Goal: Transaction & Acquisition: Purchase product/service

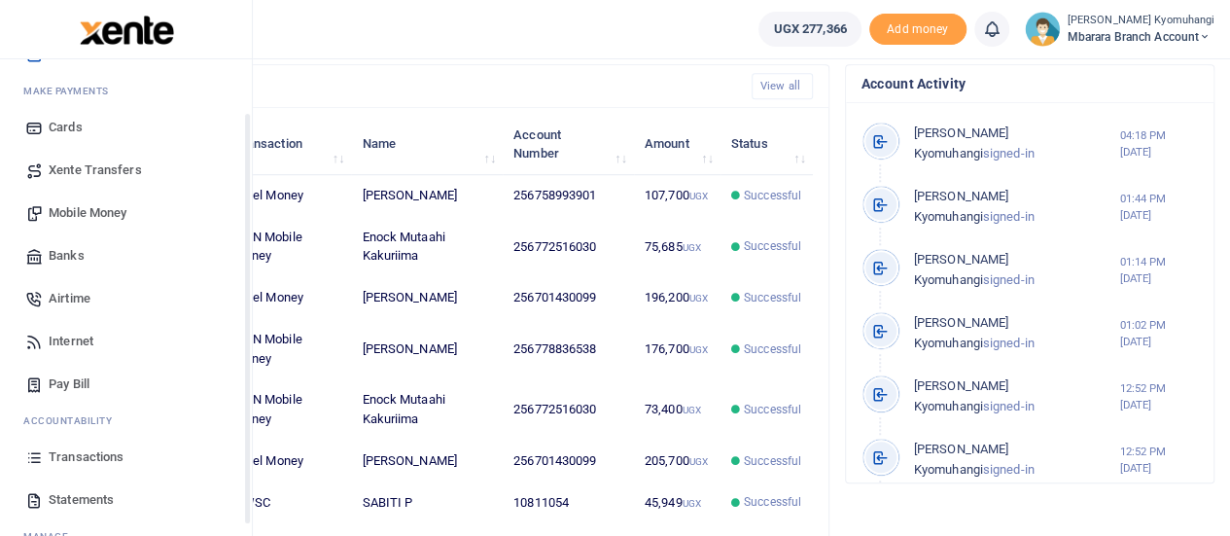
scroll to position [157, 0]
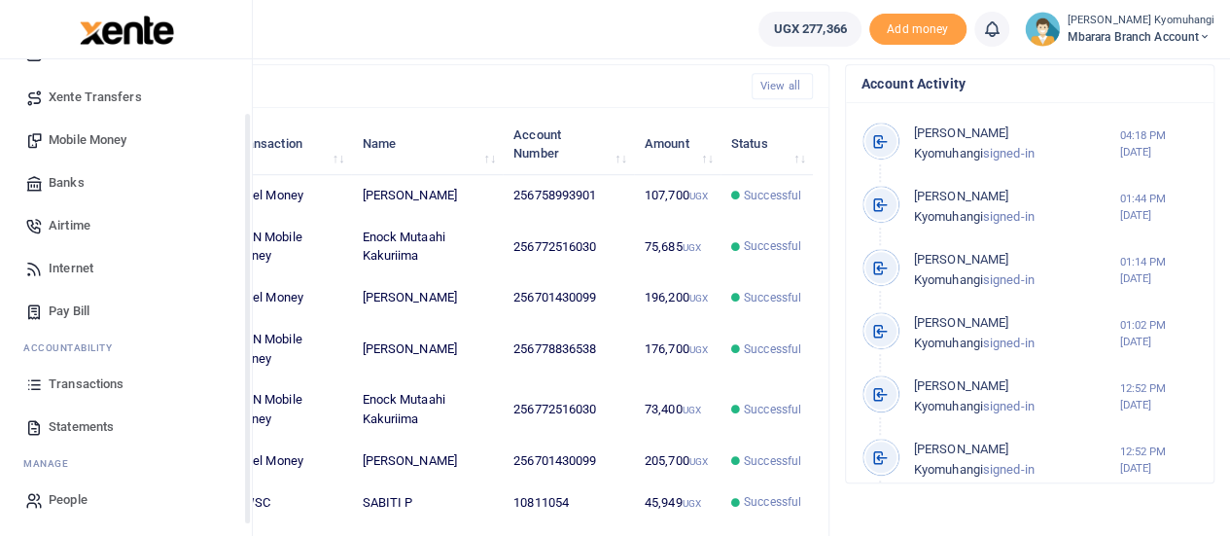
drag, startPoint x: 249, startPoint y: 250, endPoint x: 206, endPoint y: 453, distance: 207.6
click at [206, 453] on div "Start Dashboard M ake Payments Cards Xente Transfers Mobile Money Banks Airtime…" at bounding box center [126, 327] width 252 height 536
click at [83, 426] on span "Statements" at bounding box center [81, 426] width 65 height 19
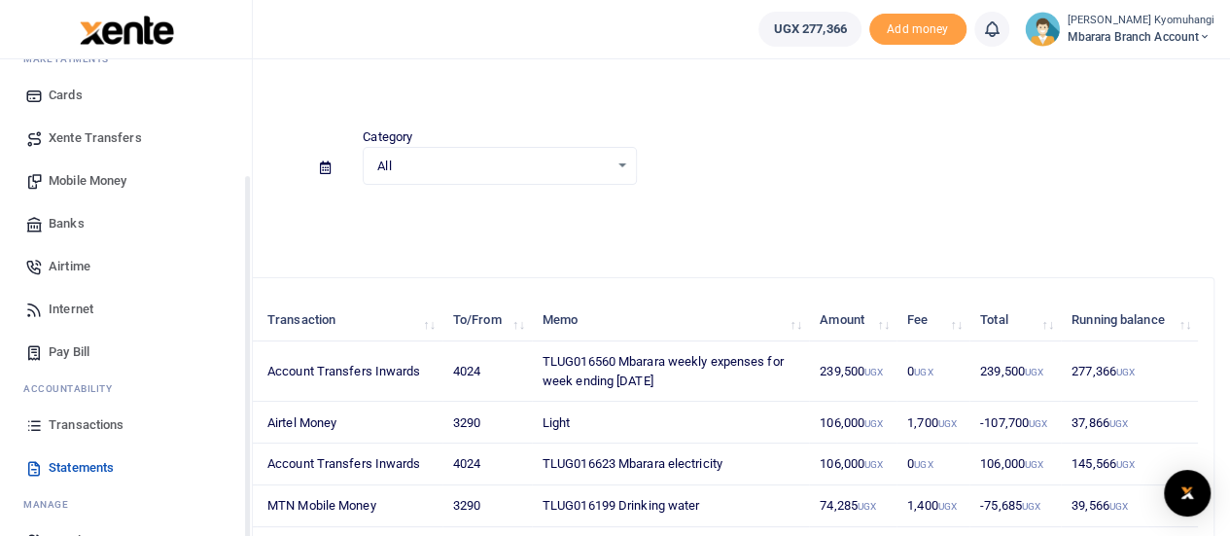
scroll to position [157, 0]
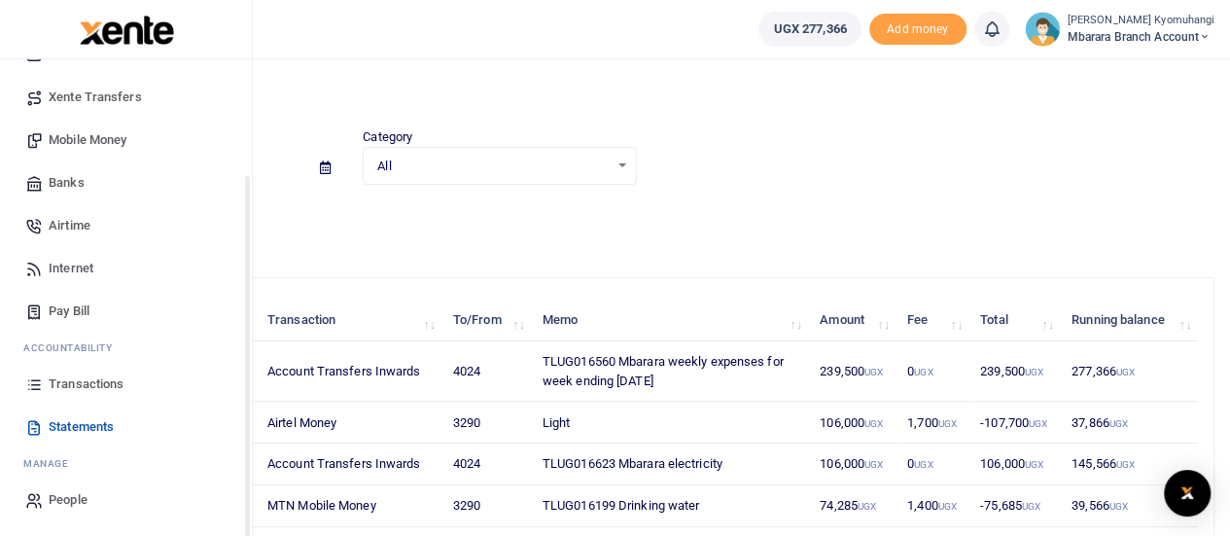
drag, startPoint x: 248, startPoint y: 347, endPoint x: 242, endPoint y: 516, distance: 169.2
click at [242, 516] on div "Start Dashboard M ake Payments Cards Xente Transfers Mobile Money Banks Airtime…" at bounding box center [126, 327] width 252 height 536
click at [99, 383] on span "Transactions" at bounding box center [86, 383] width 75 height 19
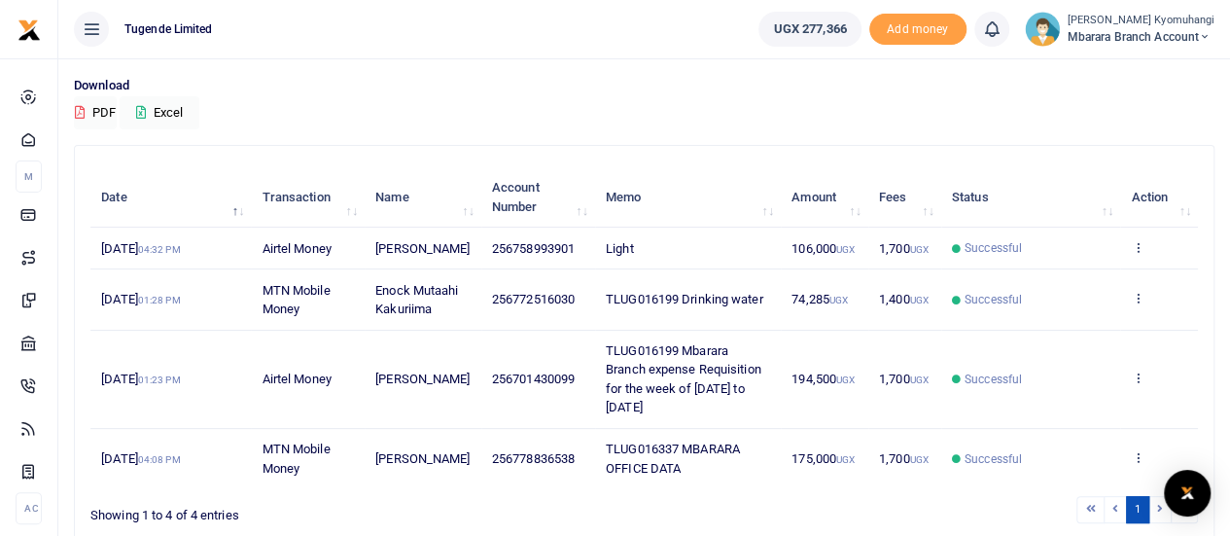
scroll to position [138, 0]
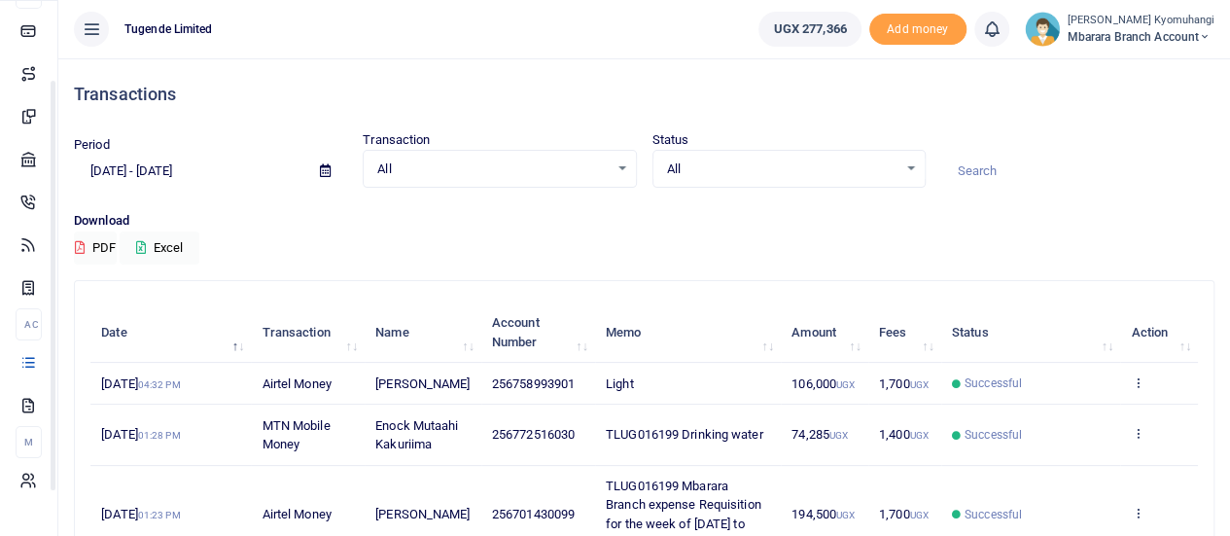
drag, startPoint x: 247, startPoint y: 302, endPoint x: 254, endPoint y: 434, distance: 131.4
click at [254, 434] on body "Start Dashboard M ake Payments Cards Xente Transfers Mobile Money Banks Airtime…" at bounding box center [615, 379] width 1230 height 758
drag, startPoint x: 248, startPoint y: 350, endPoint x: 98, endPoint y: 485, distance: 201.6
click at [98, 485] on body "Start Dashboard M ake Payments Cards Xente Transfers Mobile Money Banks Airtime…" at bounding box center [615, 379] width 1230 height 758
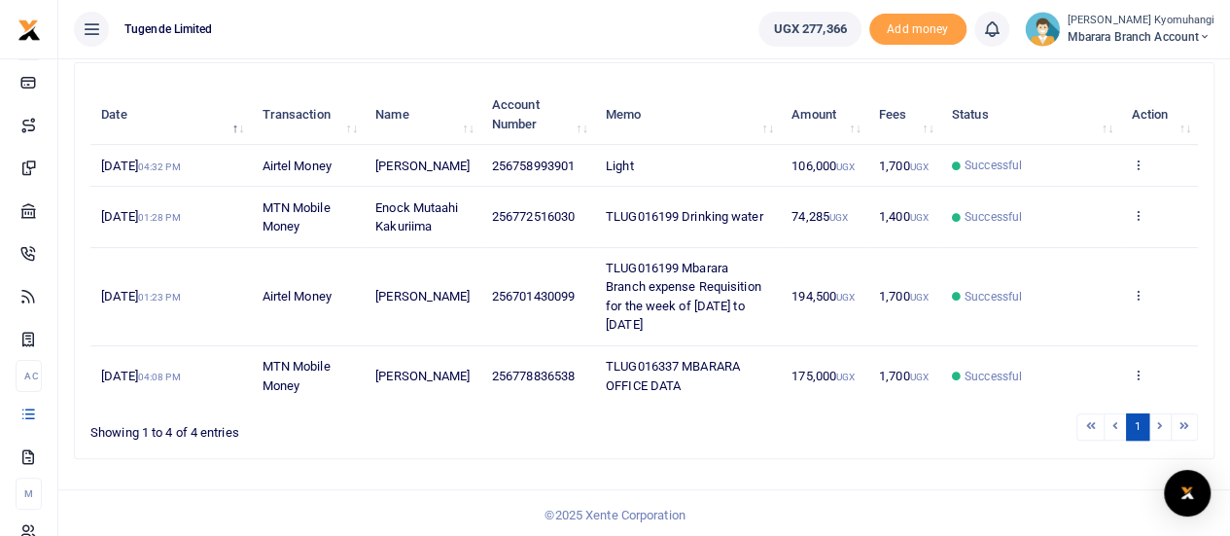
scroll to position [0, 0]
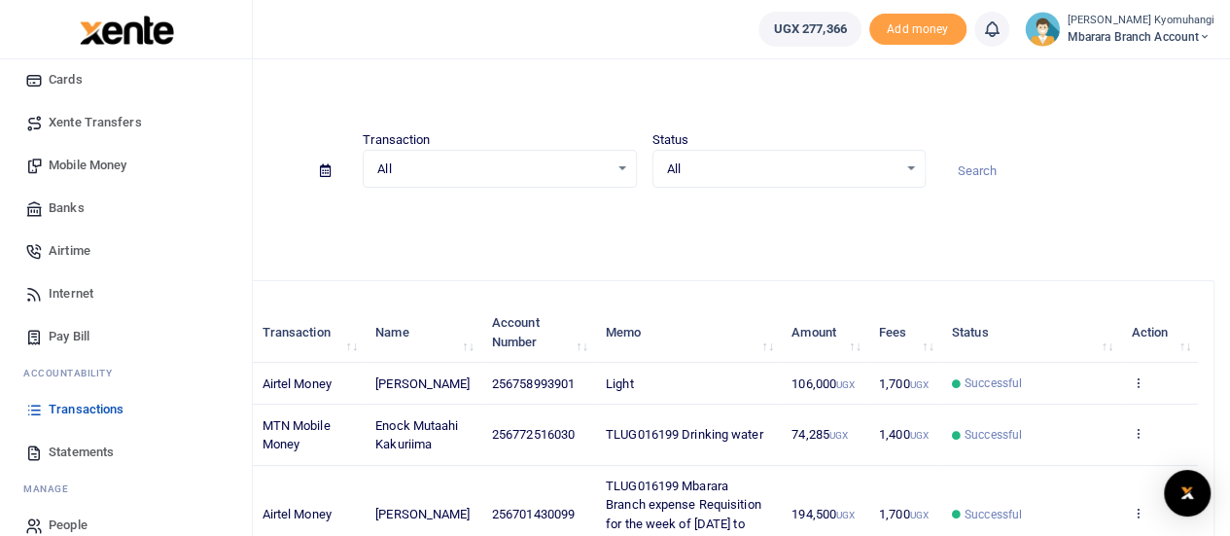
click at [111, 449] on span "Statements" at bounding box center [81, 451] width 65 height 19
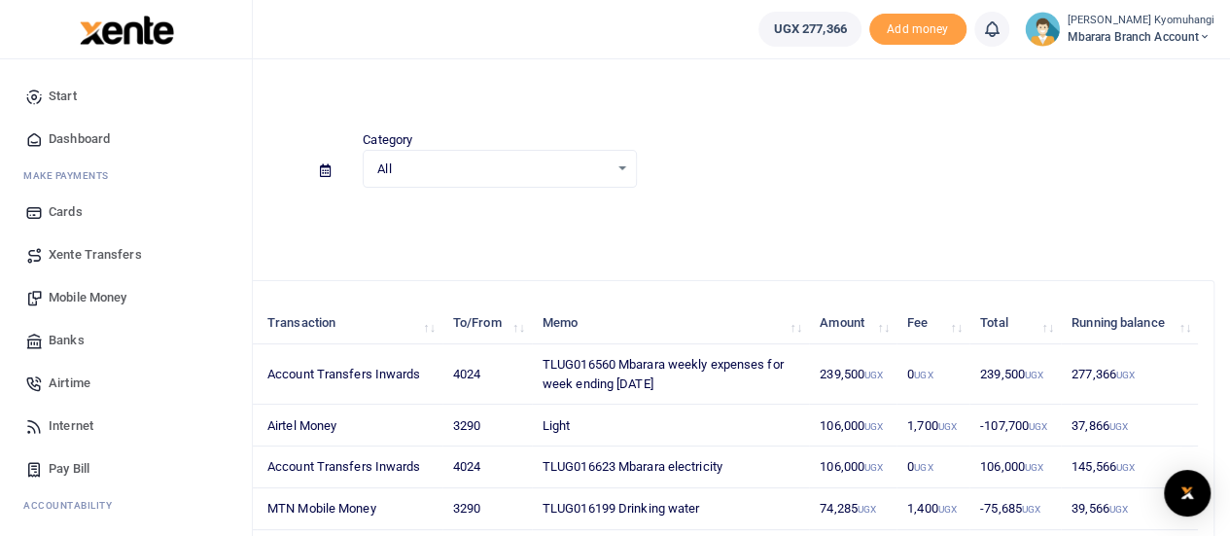
click at [115, 287] on link "Mobile Money" at bounding box center [126, 297] width 221 height 43
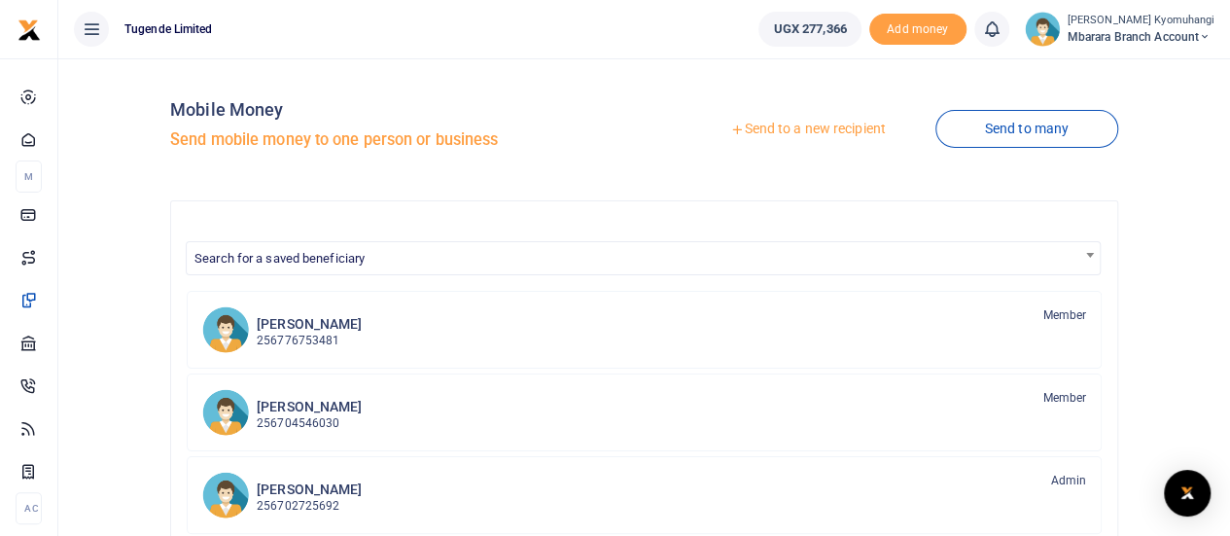
click at [805, 127] on link "Send to a new recipient" at bounding box center [807, 129] width 254 height 35
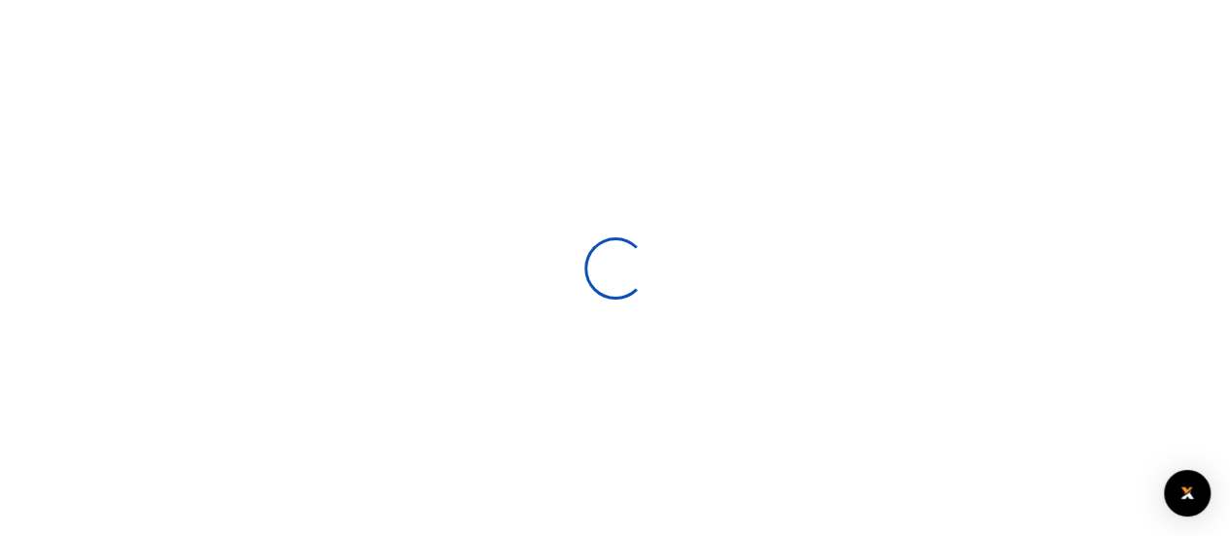
select select
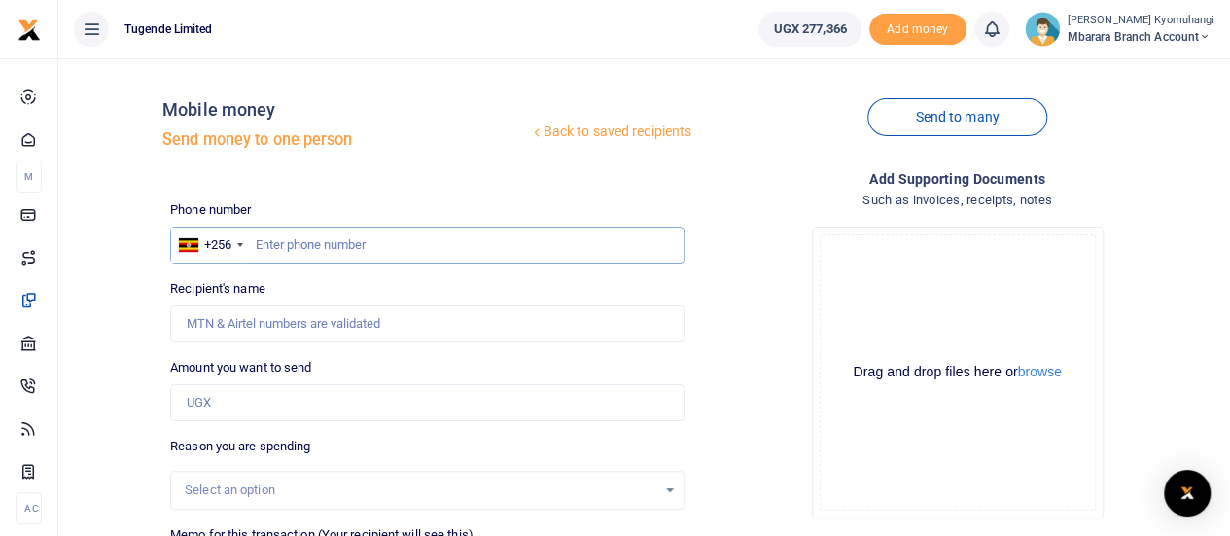
click at [401, 248] on input "text" at bounding box center [427, 244] width 514 height 37
type input "701430099"
click at [262, 401] on input "Amount you want to send" at bounding box center [427, 402] width 514 height 37
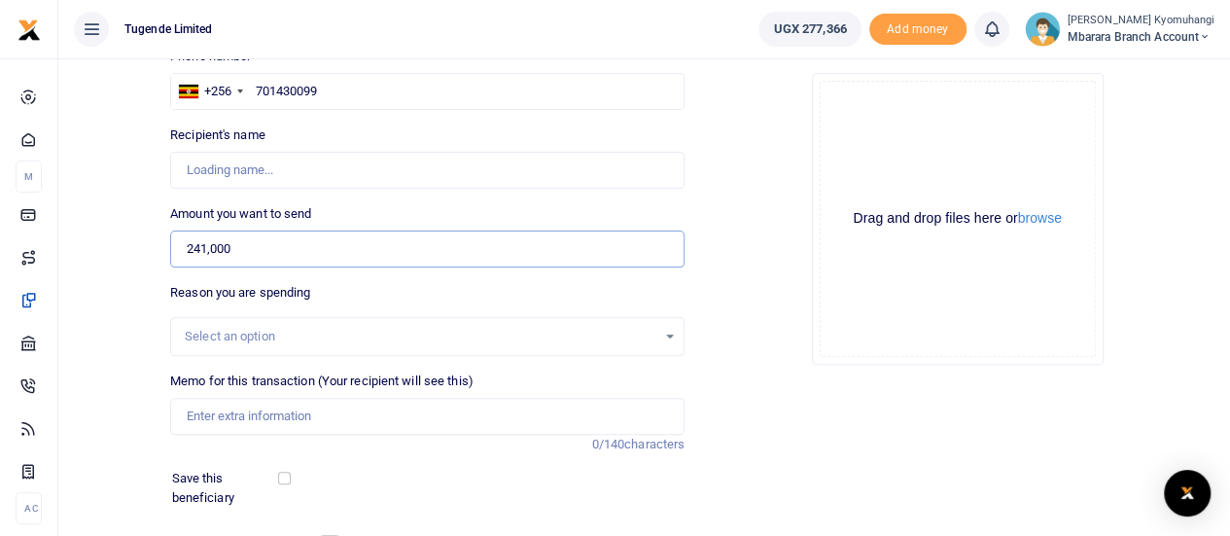
scroll to position [157, 0]
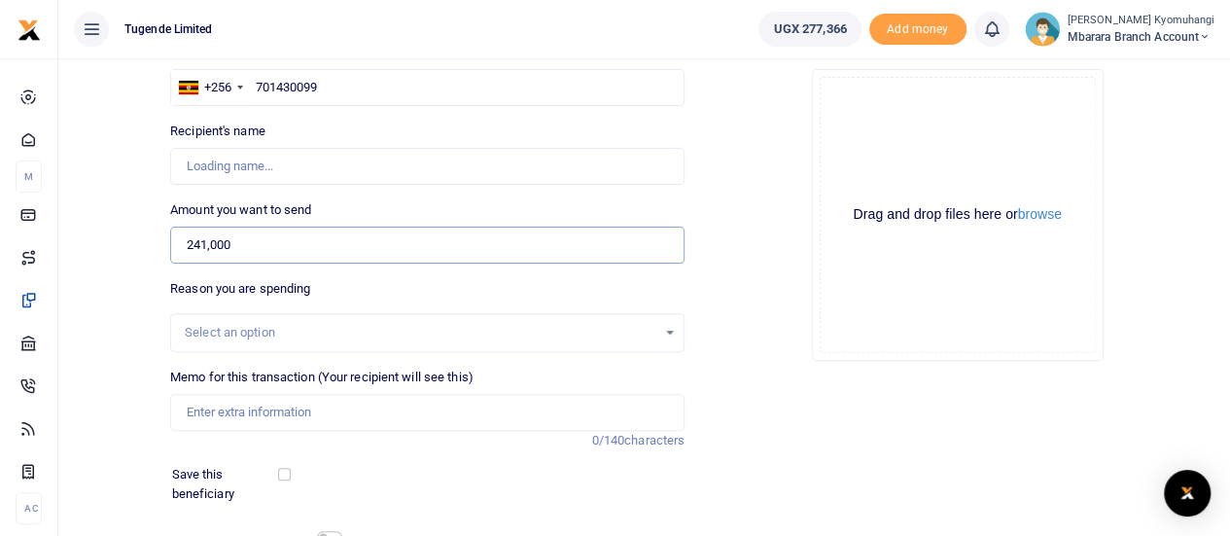
type input "241,000"
click at [677, 333] on div "Select an option" at bounding box center [427, 332] width 512 height 21
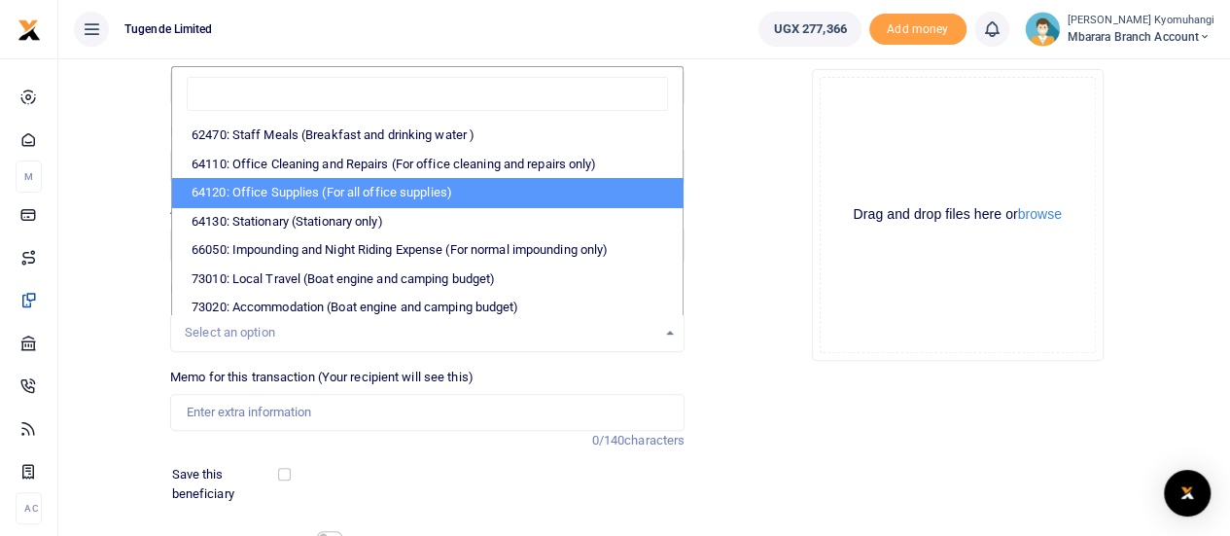
click at [330, 191] on li "64120: Office Supplies (For all office supplies)" at bounding box center [427, 192] width 510 height 29
select select "25"
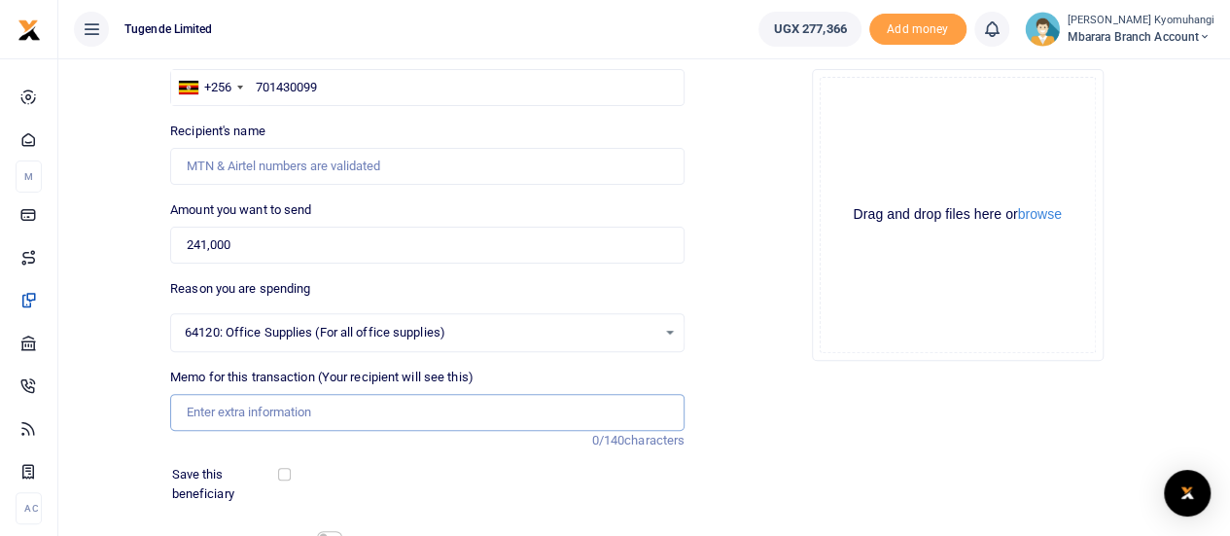
click at [284, 405] on input "Memo for this transaction (Your recipient will see this)" at bounding box center [427, 412] width 514 height 37
paste input "TLUG-016560"
click at [223, 403] on input "TLUG-016560" at bounding box center [427, 412] width 514 height 37
type input "TLUG 016560"
click at [336, 90] on input "701430099" at bounding box center [427, 87] width 514 height 37
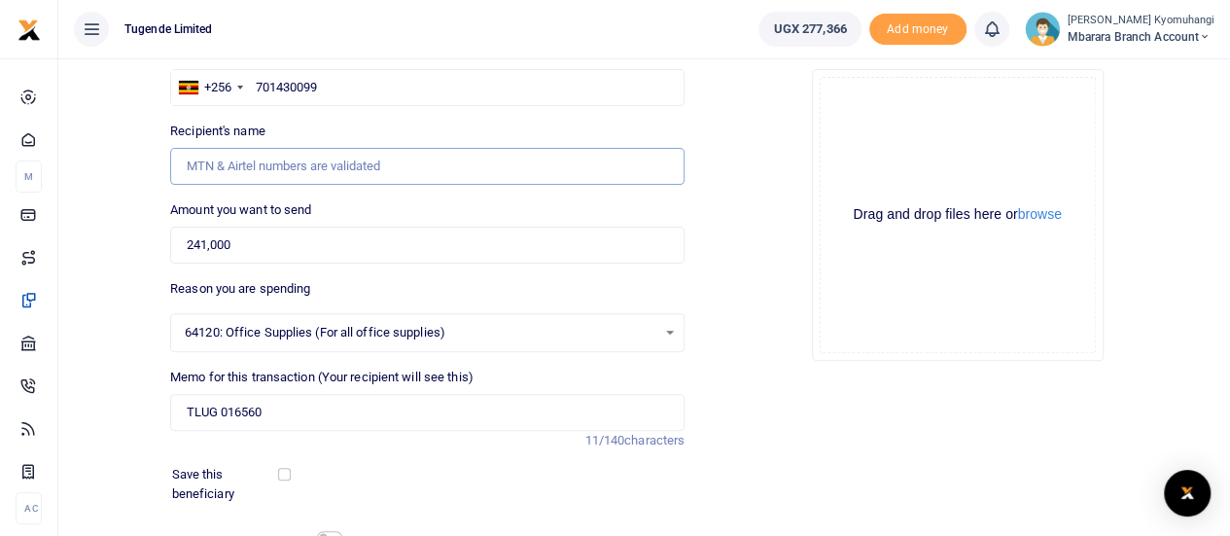
click at [293, 161] on input "Recipient's name" at bounding box center [427, 166] width 514 height 37
click at [560, 230] on input "241,000" at bounding box center [427, 244] width 514 height 37
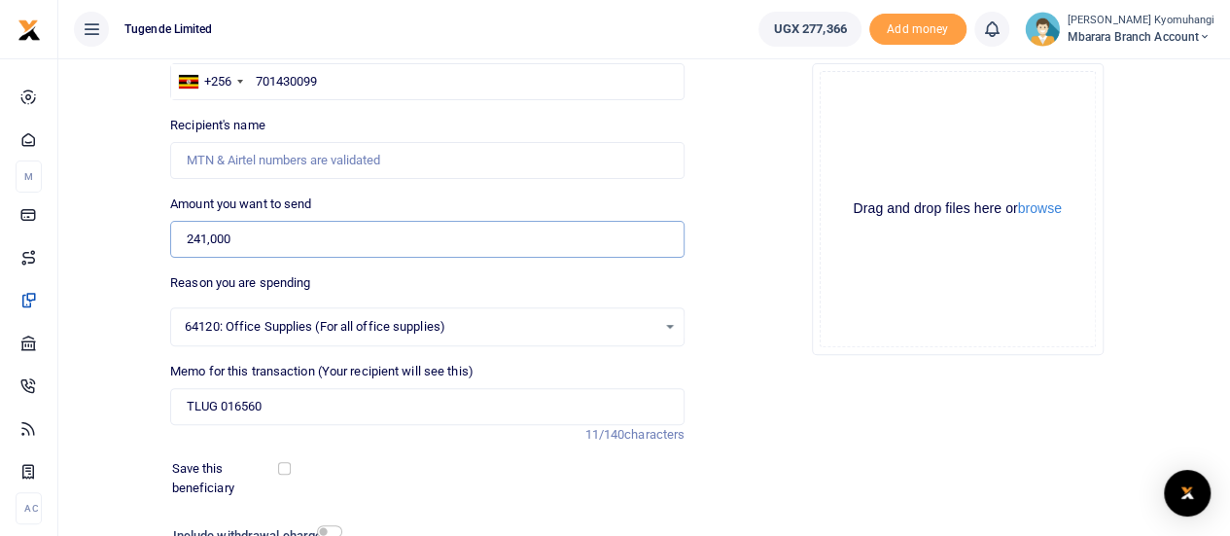
scroll to position [159, 0]
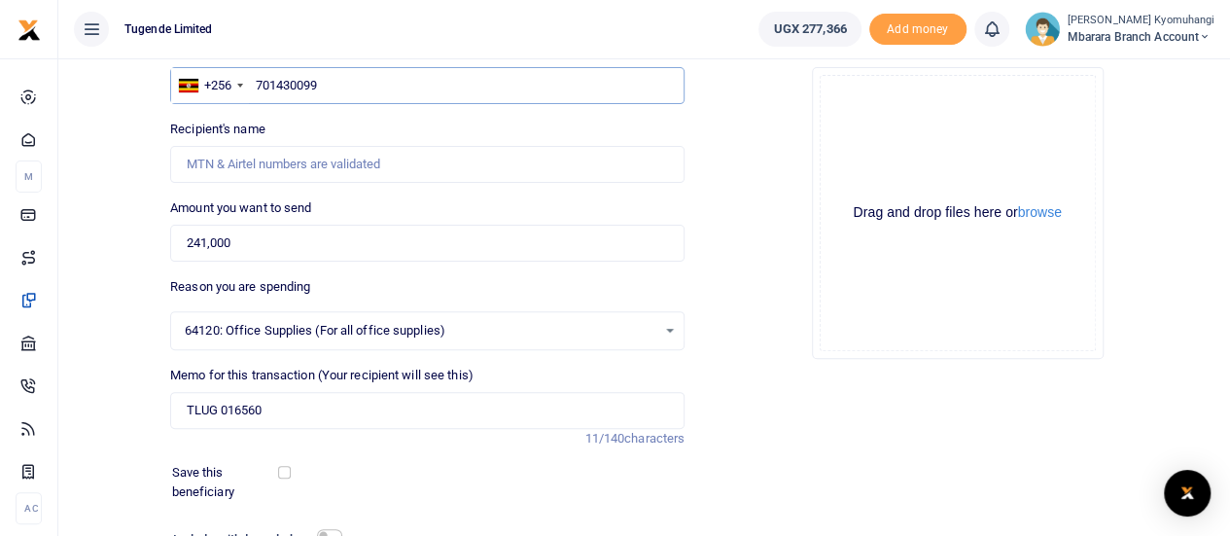
click at [381, 67] on input "701430099" at bounding box center [427, 85] width 514 height 37
type input "701"
click at [381, 67] on input "701" at bounding box center [427, 85] width 514 height 37
type input "701430099"
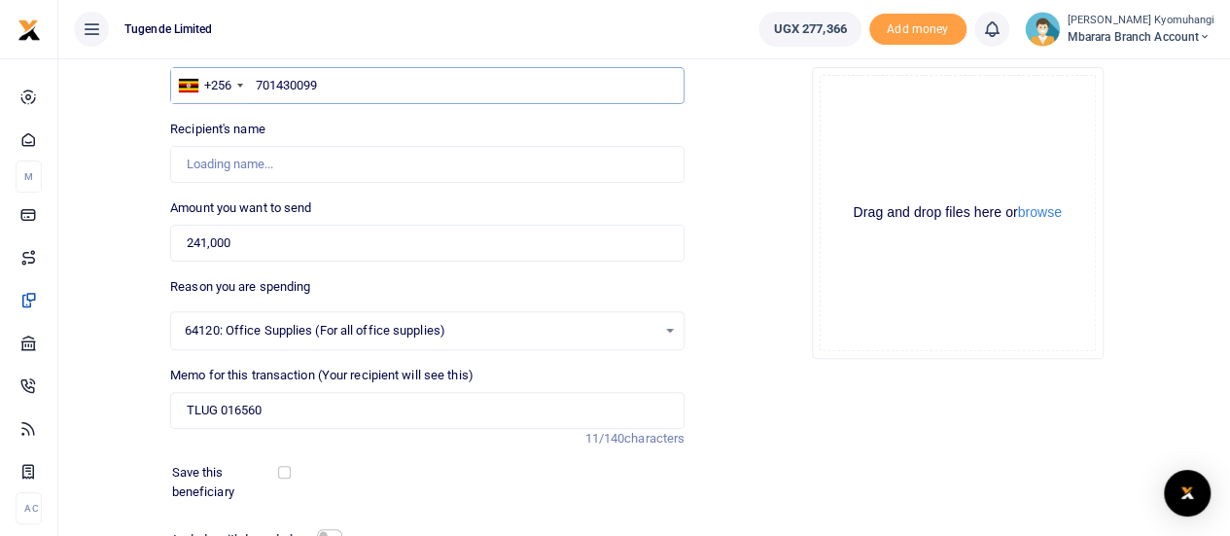
type input "Didas. Ayebazibwe"
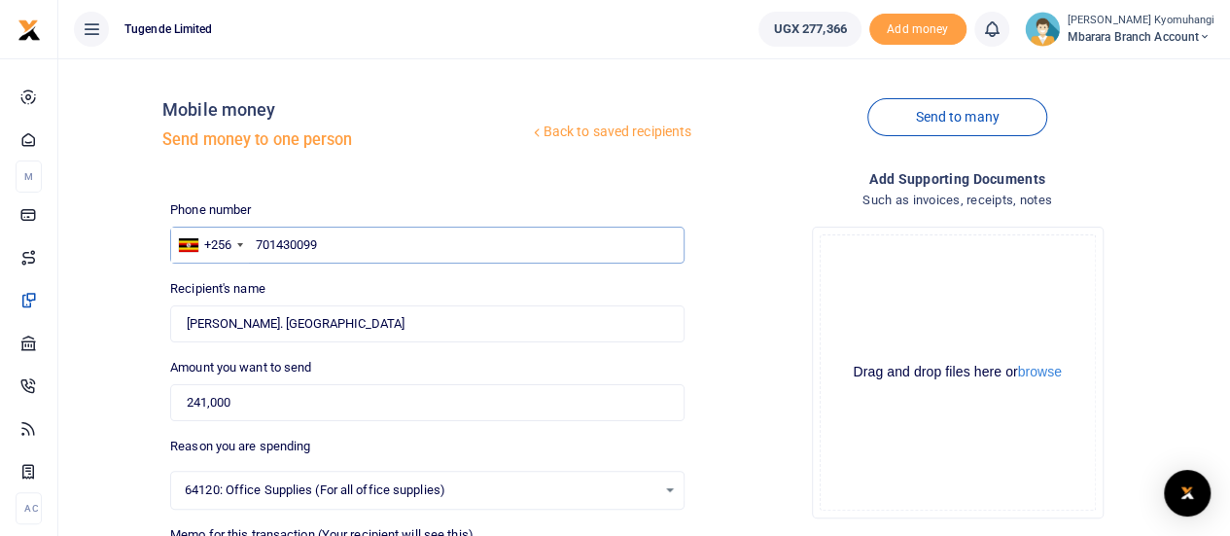
scroll to position [323, 0]
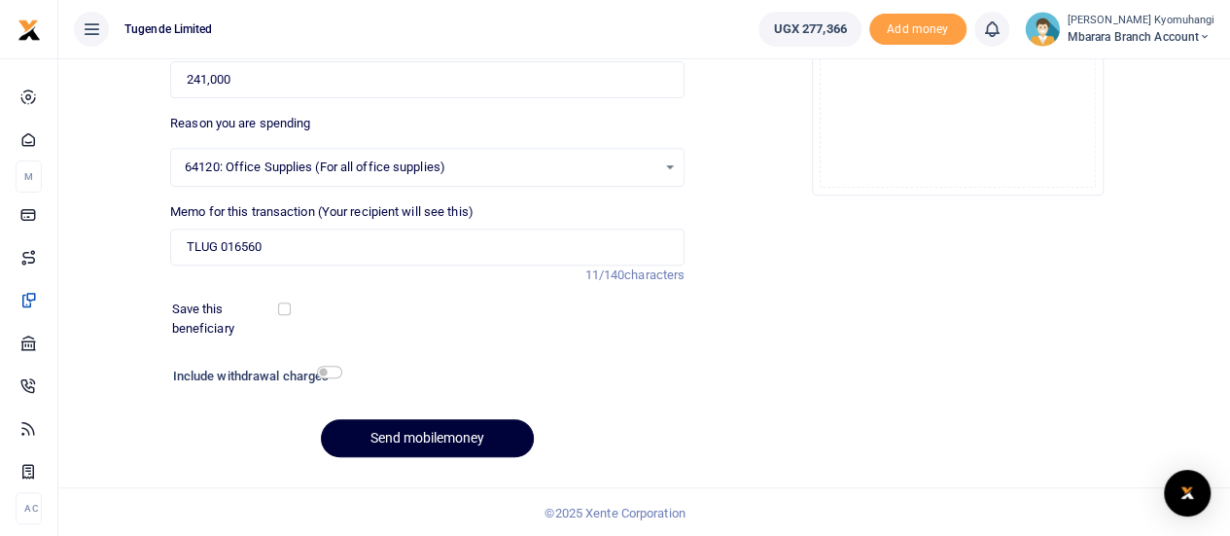
click at [426, 435] on button "Send mobilemoney" at bounding box center [427, 438] width 213 height 38
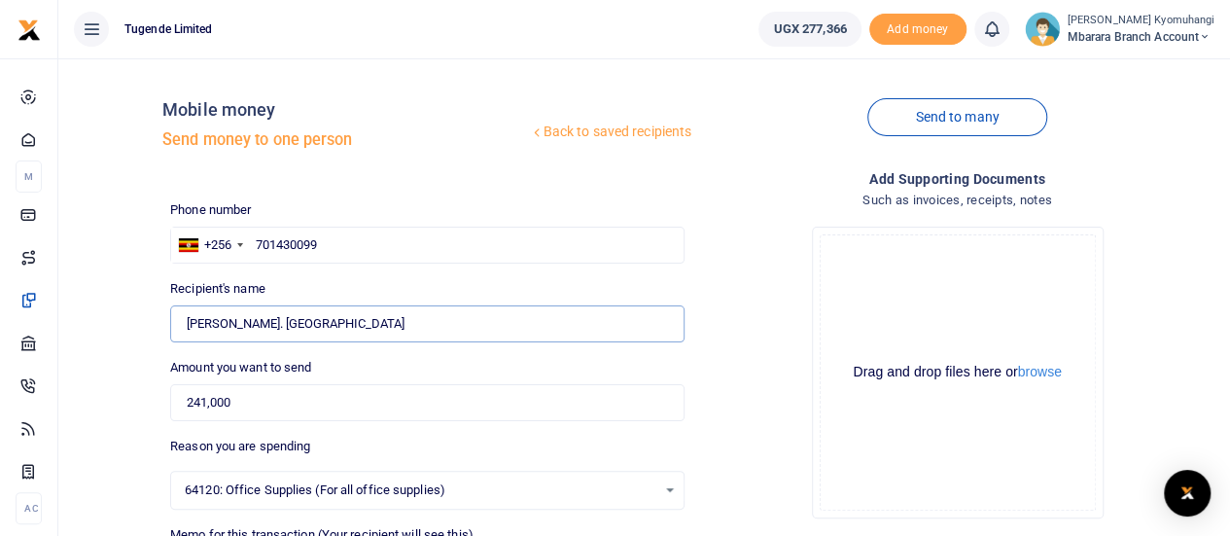
scroll to position [315, 0]
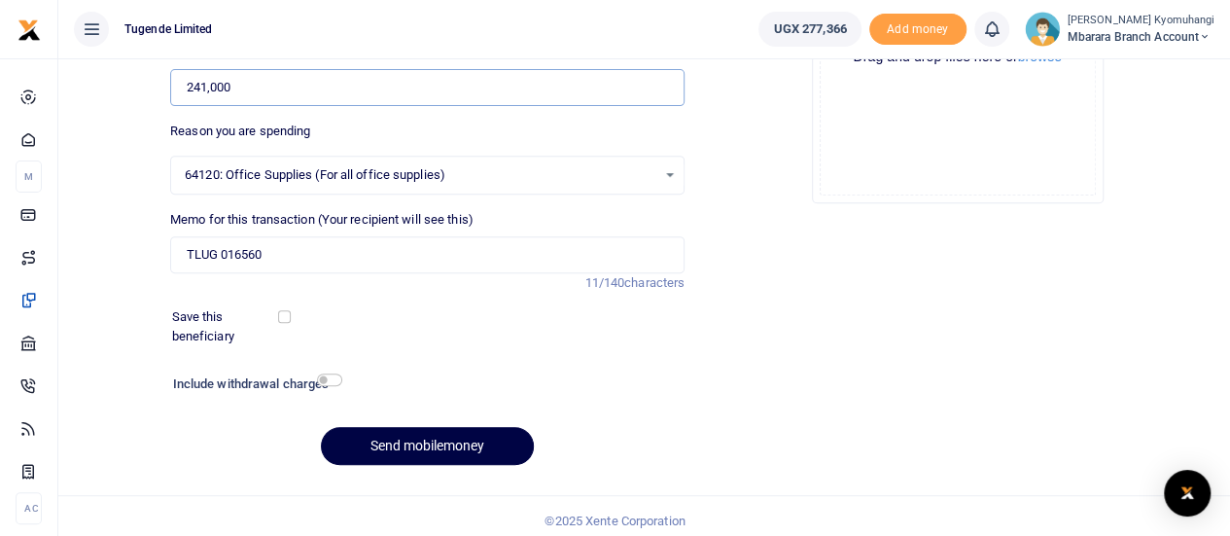
click at [255, 94] on input "241,000" at bounding box center [427, 87] width 514 height 37
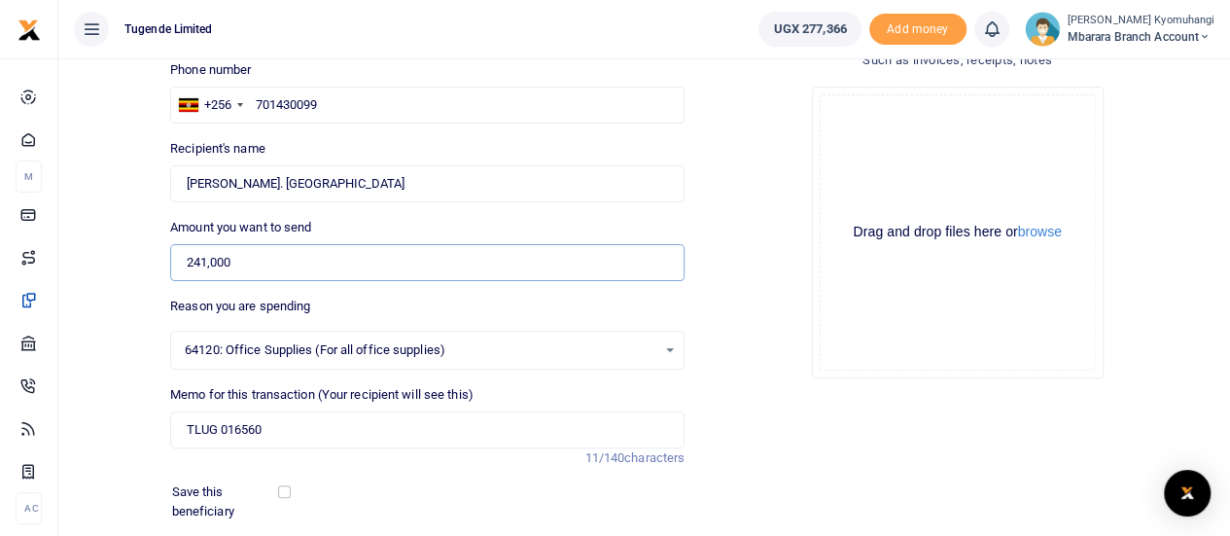
scroll to position [141, 0]
click at [666, 344] on div "64120: Office Supplies (For all office supplies) Select an option" at bounding box center [427, 348] width 512 height 21
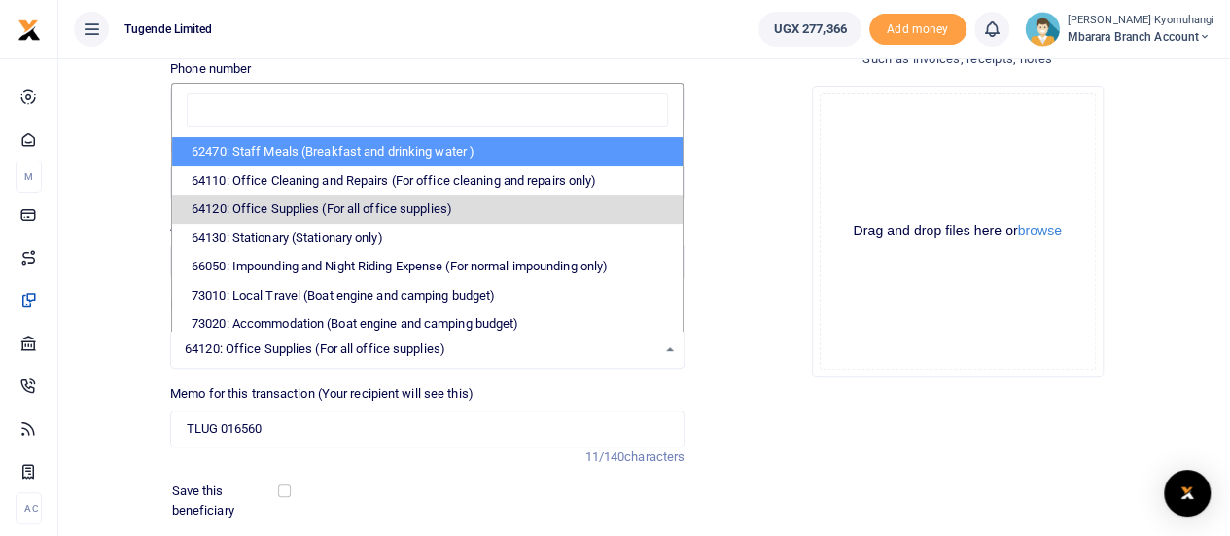
click at [341, 137] on li "62470: Staff Meals (Breakfast and drinking water )" at bounding box center [427, 151] width 510 height 29
select select "23"
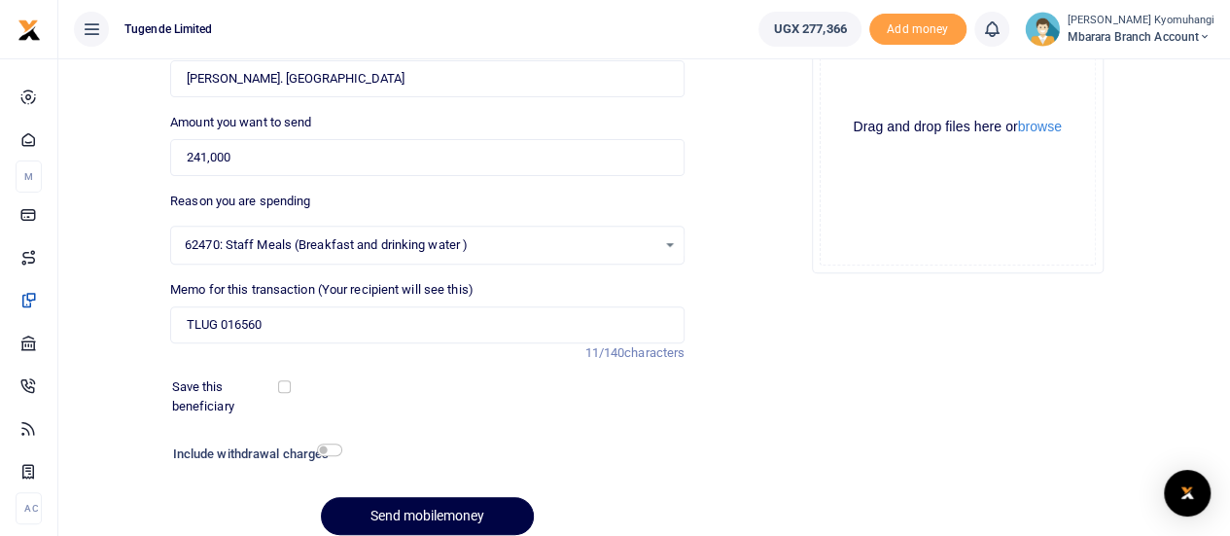
scroll to position [251, 0]
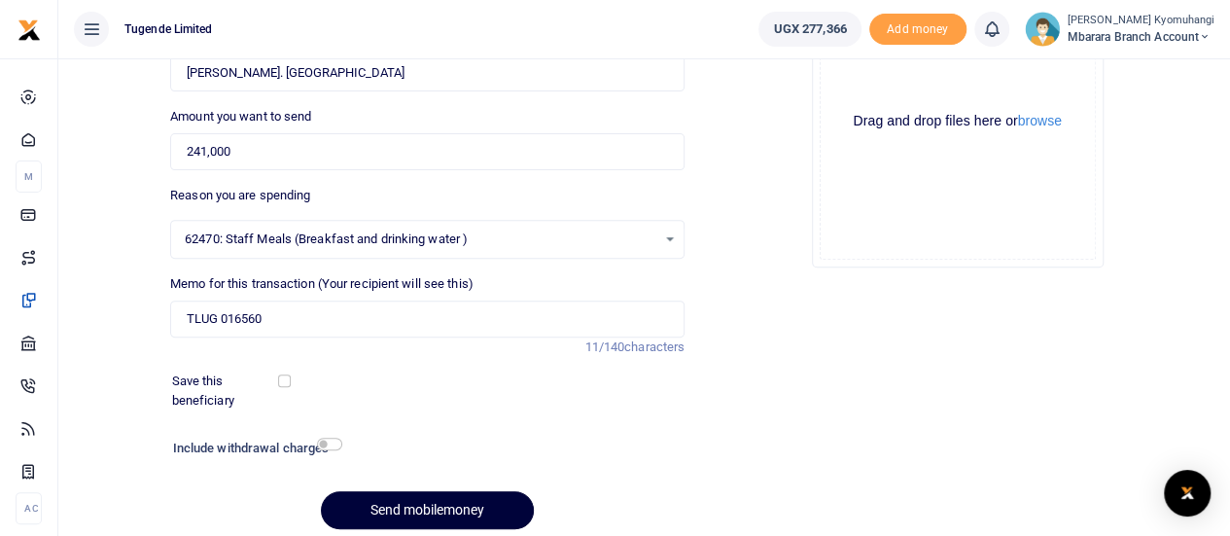
click at [443, 506] on button "Send mobilemoney" at bounding box center [427, 510] width 213 height 38
click at [487, 123] on div "Amount you want to send 241,000 Amount is required." at bounding box center [427, 138] width 514 height 63
click at [338, 80] on input "Found" at bounding box center [427, 72] width 514 height 37
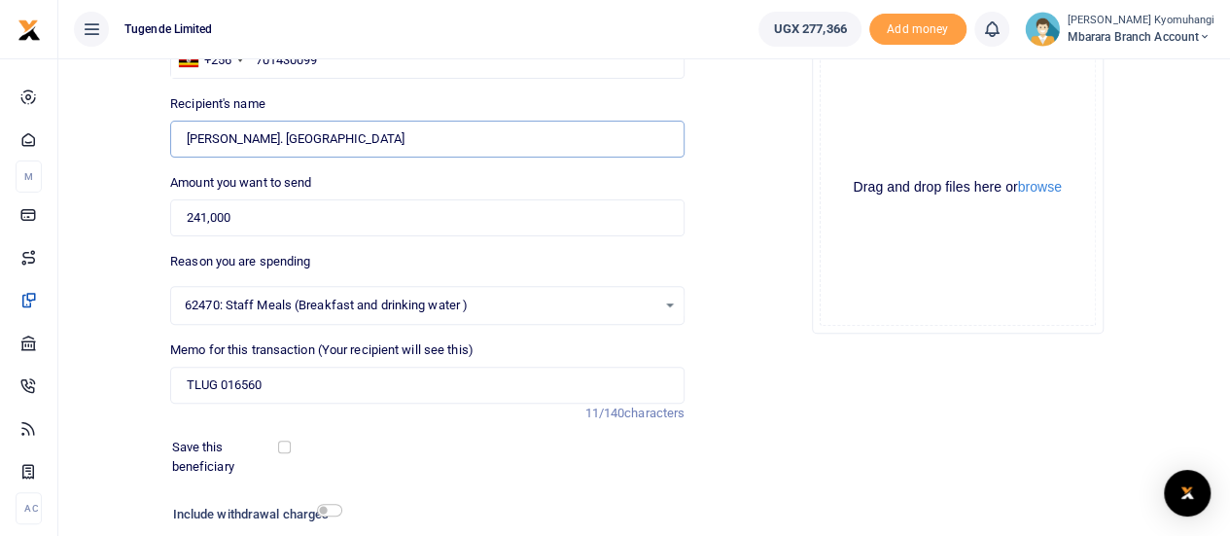
scroll to position [173, 0]
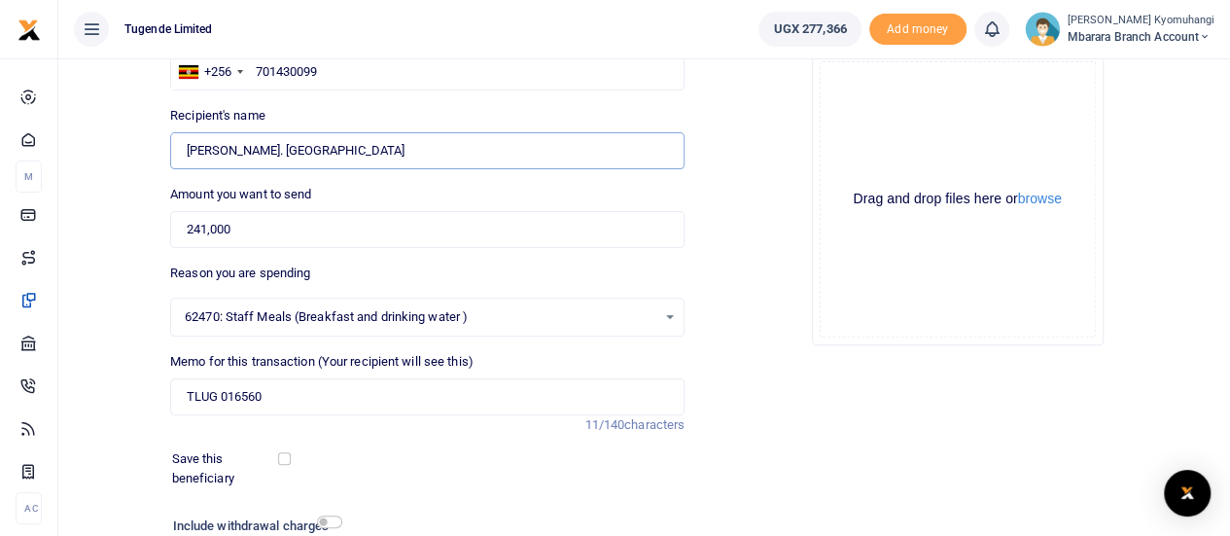
click at [224, 153] on input "Found" at bounding box center [427, 150] width 514 height 37
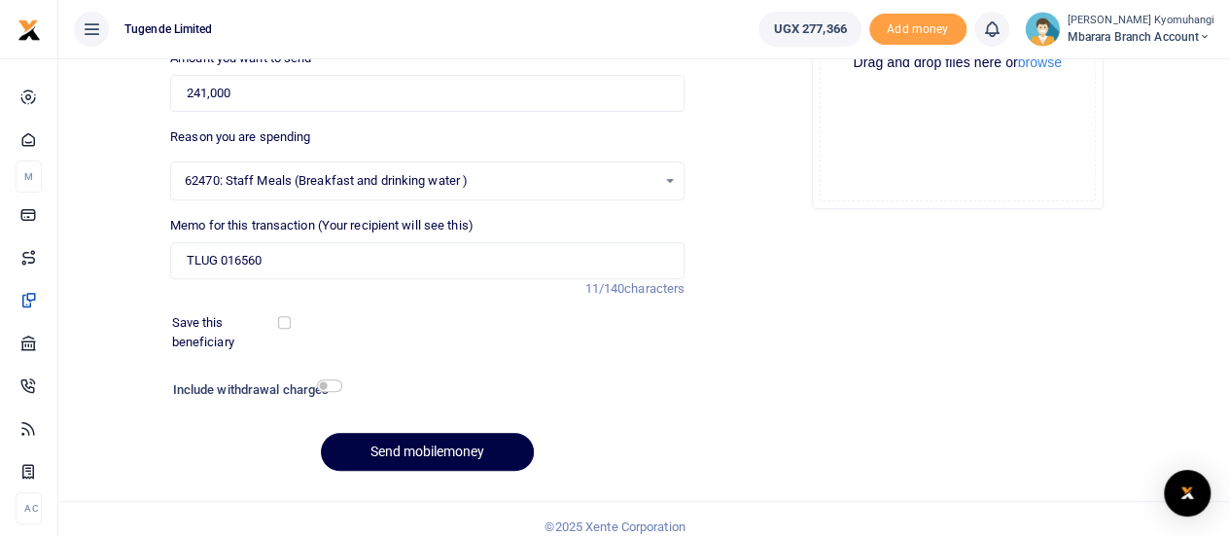
scroll to position [323, 0]
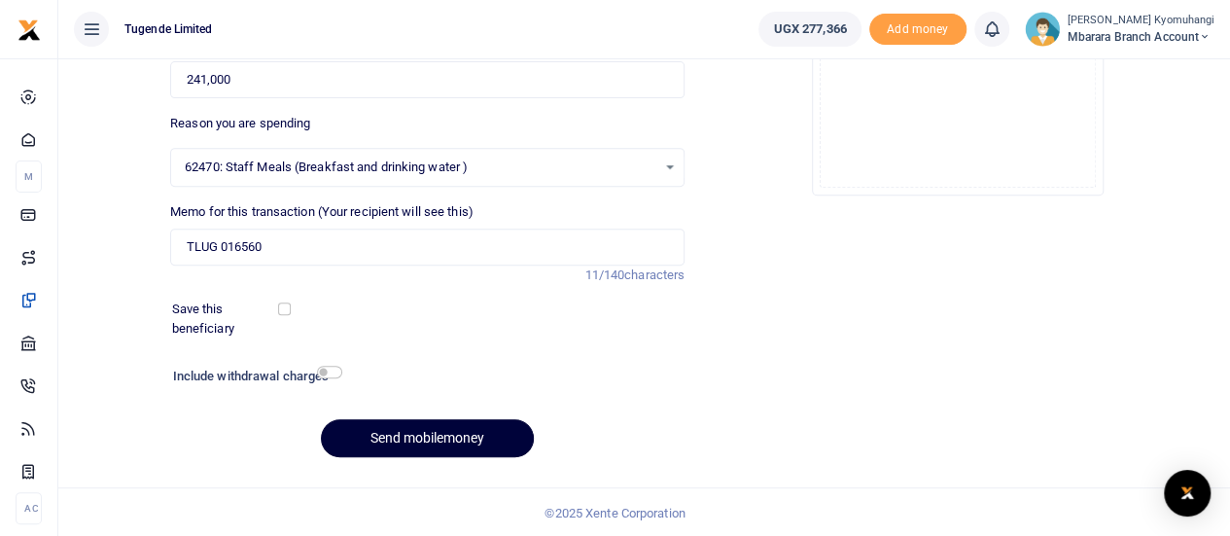
type input "[PERSON_NAME]"
click at [455, 430] on button "Send mobilemoney" at bounding box center [427, 438] width 213 height 38
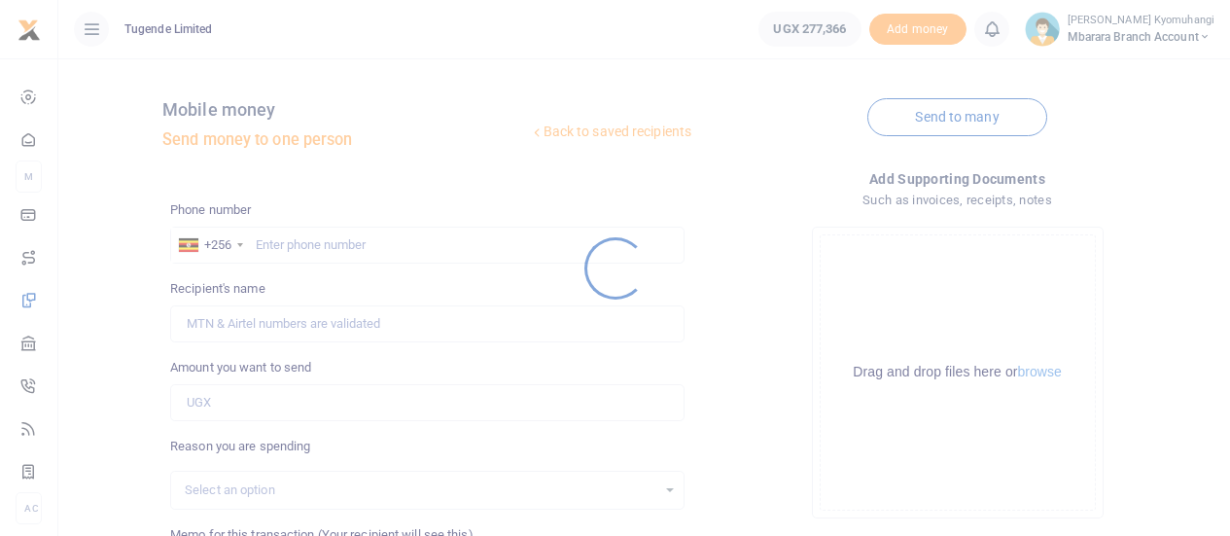
scroll to position [323, 0]
select select
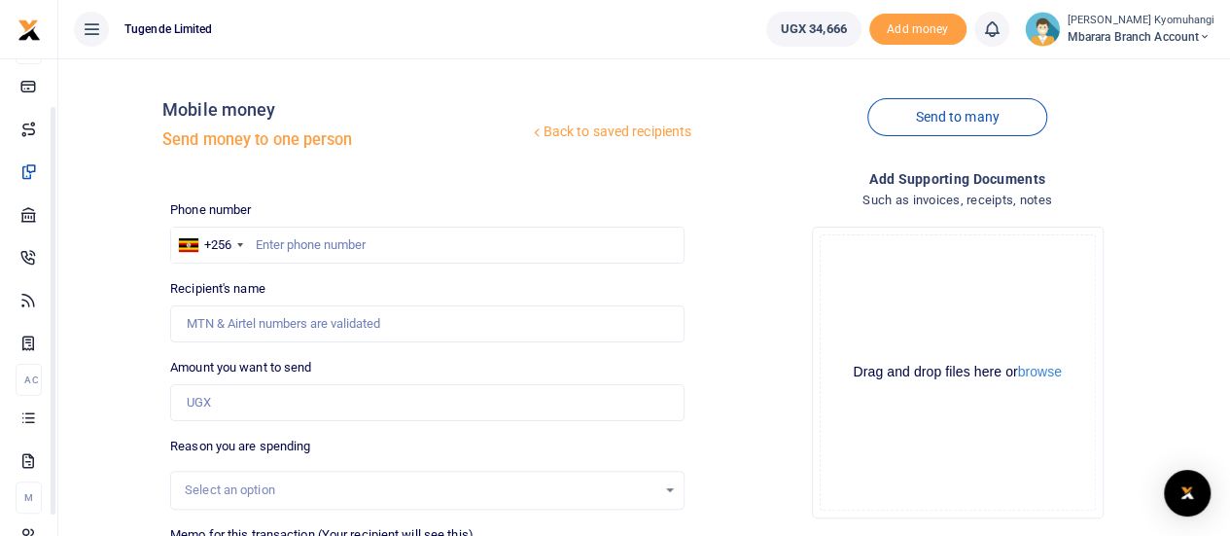
drag, startPoint x: 247, startPoint y: 357, endPoint x: 260, endPoint y: 458, distance: 102.0
click at [260, 458] on body "Start Dashboard M ake Payments Cards Xente Transfers Mobile Money Banks Airtime…" at bounding box center [615, 430] width 1230 height 861
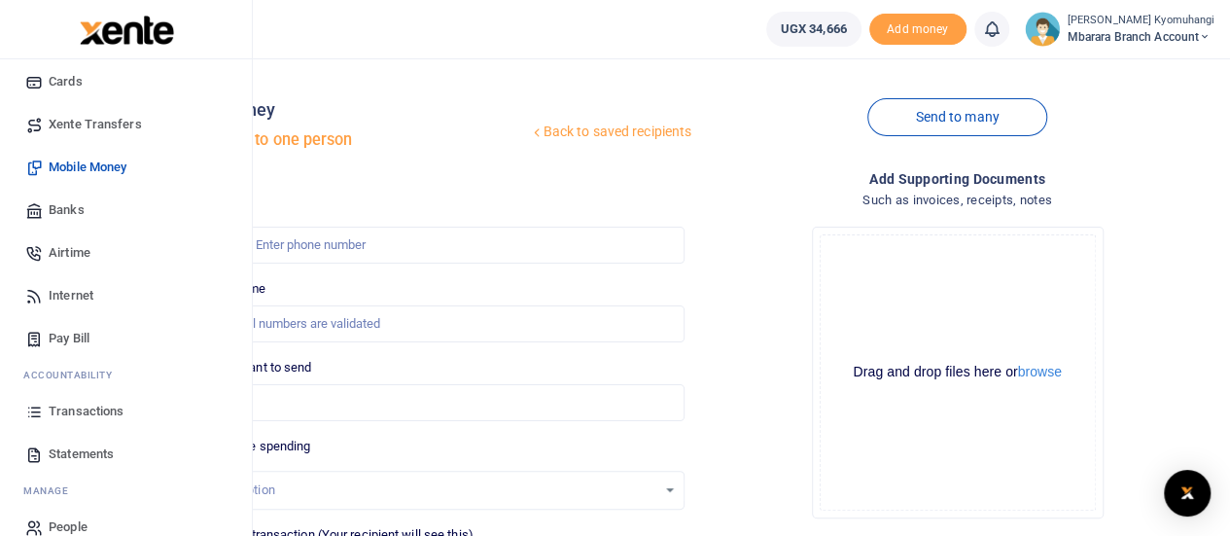
click at [86, 405] on span "Transactions" at bounding box center [86, 410] width 75 height 19
